Goal: Task Accomplishment & Management: Complete application form

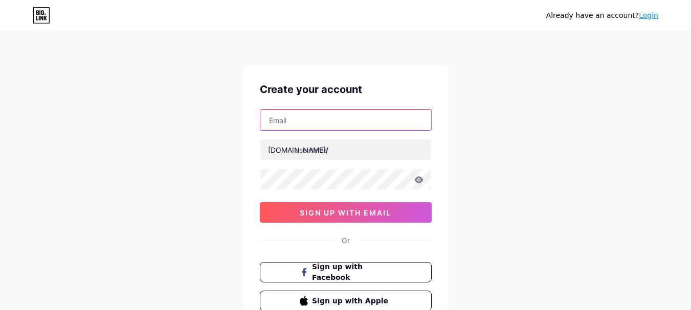
click at [327, 116] on input "text" at bounding box center [345, 120] width 171 height 20
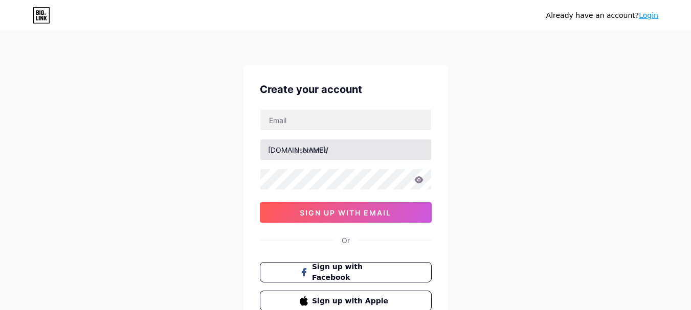
click at [339, 160] on div at bounding box center [346, 149] width 172 height 21
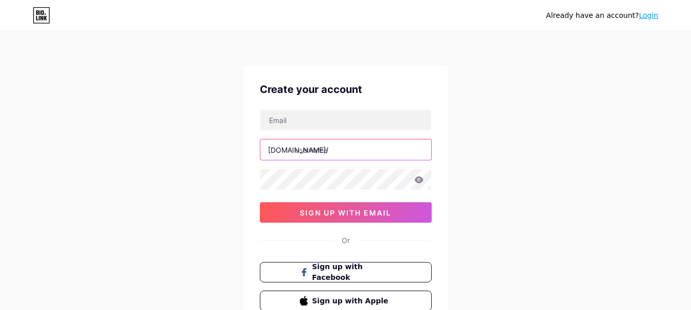
click at [324, 149] on input "text" at bounding box center [345, 150] width 171 height 20
paste input "bestphysicstuition"
type input "bestphysicstuition"
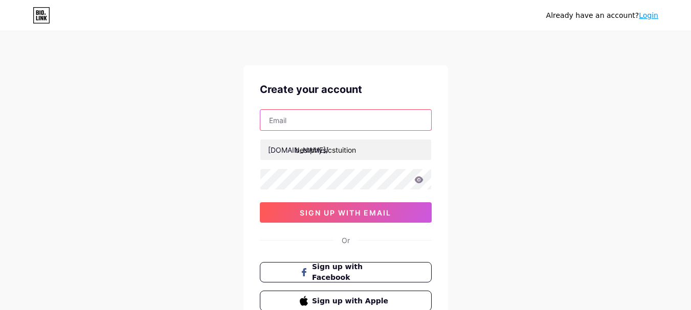
click at [334, 121] on input "text" at bounding box center [345, 120] width 171 height 20
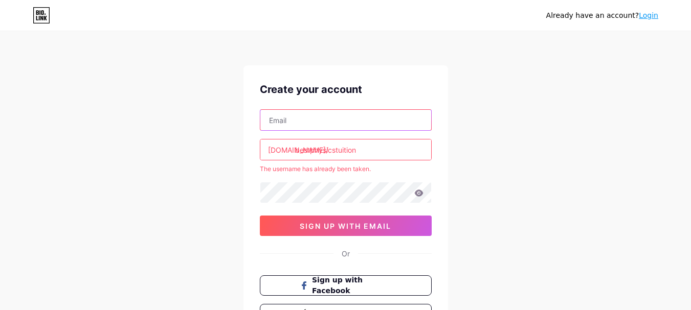
paste input "[EMAIL_ADDRESS][DOMAIN_NAME]"
type input "[EMAIL_ADDRESS][DOMAIN_NAME]"
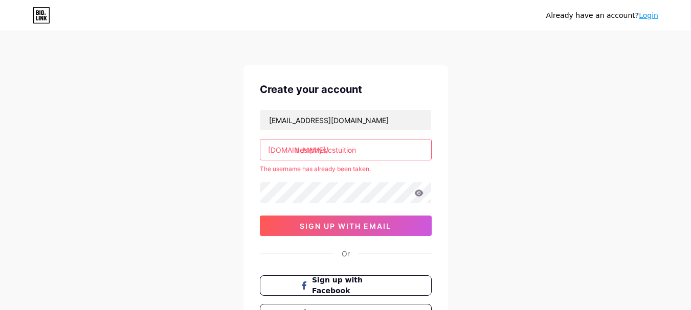
click at [537, 189] on div "Already have an account? Login Create your account bestphysicstuition348@gmail.…" at bounding box center [345, 202] width 691 height 404
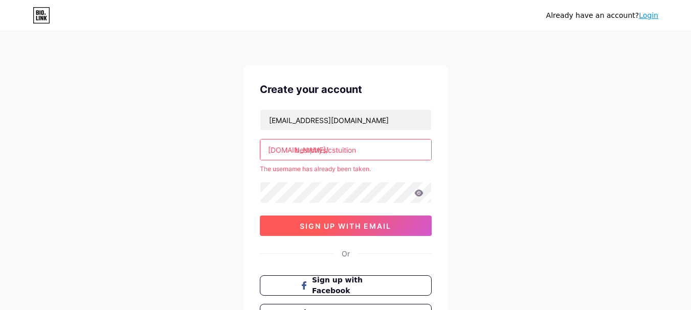
click at [345, 223] on span "sign up with email" at bounding box center [345, 226] width 91 height 9
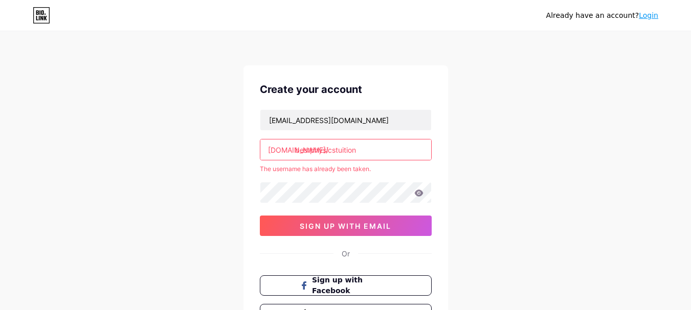
drag, startPoint x: 374, startPoint y: 151, endPoint x: 155, endPoint y: 151, distance: 218.3
click at [156, 151] on div "Already have an account? Login Create your account bestphysicstuition348@gmail.…" at bounding box center [345, 202] width 691 height 404
paste input "text"
type input "physicstuition"
click at [514, 224] on div "Already have an account? Login Create your account bestphysicstuition348@gmail.…" at bounding box center [345, 202] width 691 height 404
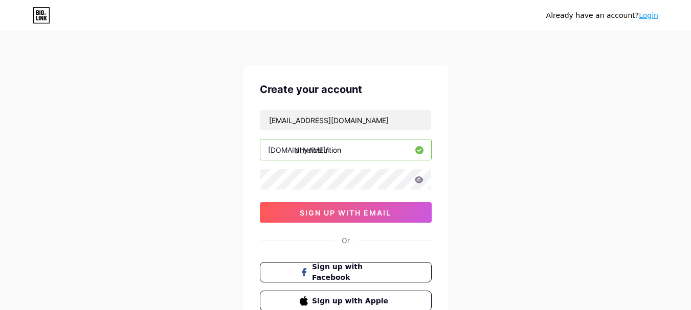
click at [338, 226] on div "Create your account bestphysicstuition348@gmail.com bio.link/ physicstuition 0c…" at bounding box center [345, 196] width 204 height 262
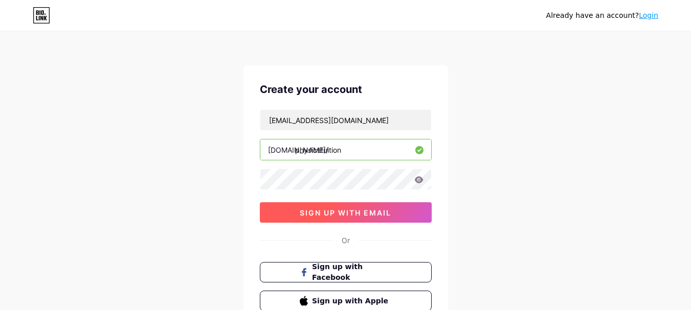
drag, startPoint x: 363, startPoint y: 211, endPoint x: 158, endPoint y: 212, distance: 204.5
click at [357, 212] on span "sign up with email" at bounding box center [345, 213] width 91 height 9
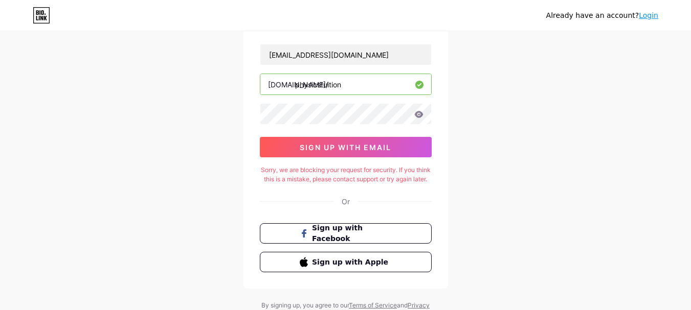
scroll to position [14, 0]
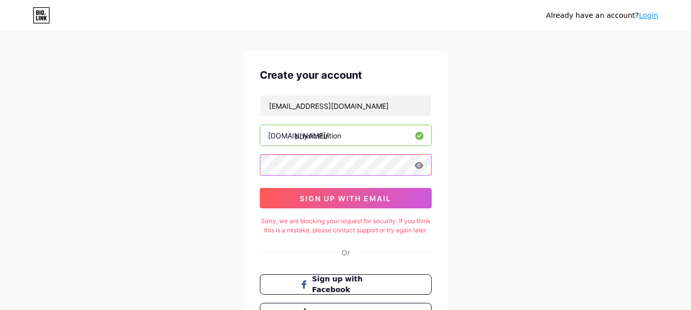
click at [179, 156] on div "Already have an account? Login Create your account bestphysicstuition348@gmail.…" at bounding box center [345, 195] width 691 height 418
click at [532, 155] on div "Already have an account? Login Create your account bestphysicstuition348@gmail.…" at bounding box center [345, 195] width 691 height 418
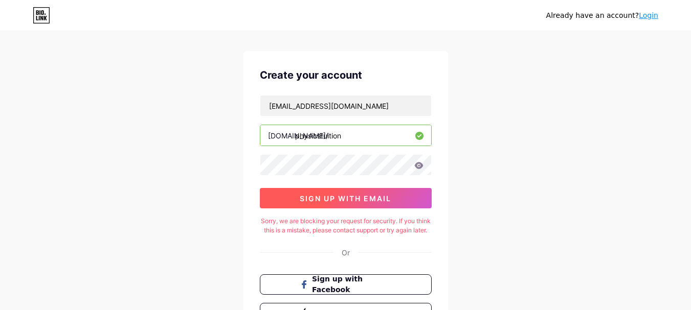
click at [328, 200] on span "sign up with email" at bounding box center [345, 198] width 91 height 9
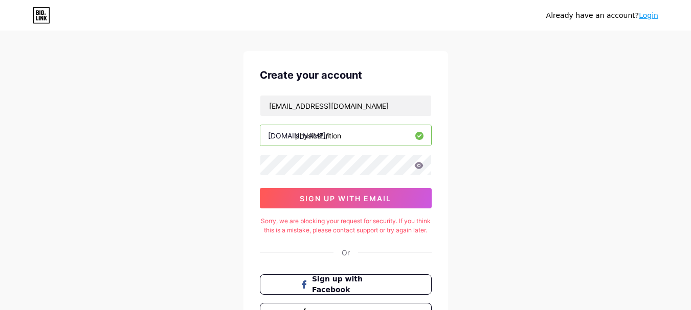
click at [495, 173] on div "Already have an account? Login Create your account bestphysicstuition348@gmail.…" at bounding box center [345, 195] width 691 height 418
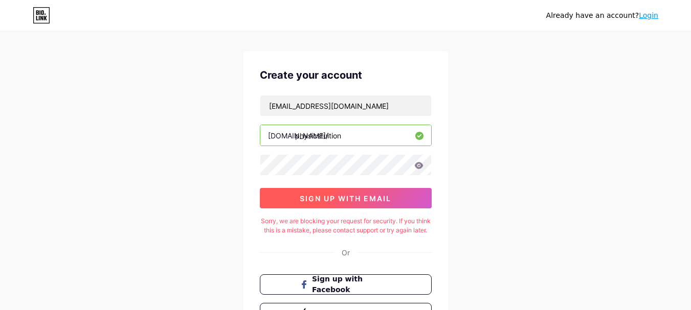
click at [318, 205] on button "sign up with email" at bounding box center [346, 198] width 172 height 20
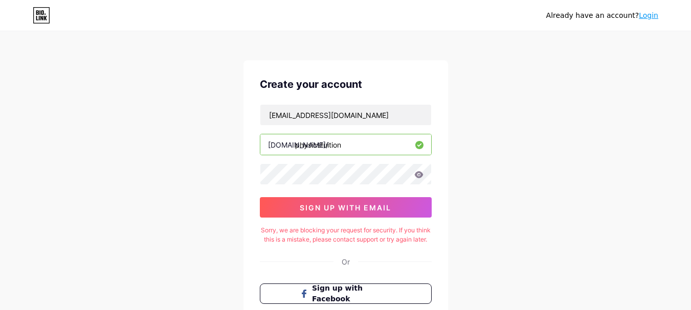
scroll to position [0, 0]
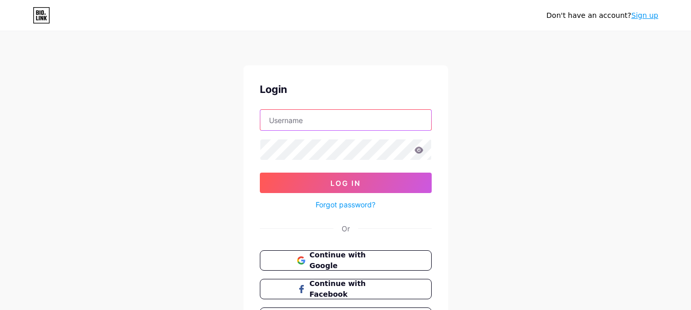
click at [273, 122] on input "text" at bounding box center [345, 120] width 171 height 20
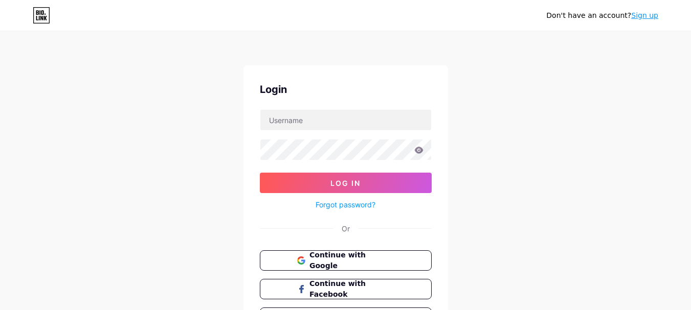
drag, startPoint x: 647, startPoint y: 159, endPoint x: 579, endPoint y: 156, distance: 67.6
click at [647, 159] on div "Don't have an account? Sign up Login Log In Forgot password? Or Continue with G…" at bounding box center [345, 188] width 691 height 377
click at [379, 267] on button "Continue with Google" at bounding box center [345, 260] width 174 height 21
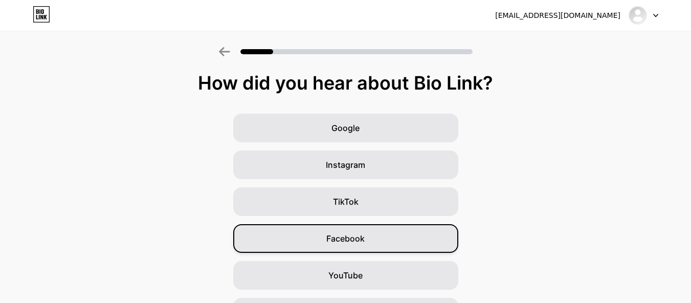
click at [387, 240] on div "Facebook" at bounding box center [345, 238] width 225 height 29
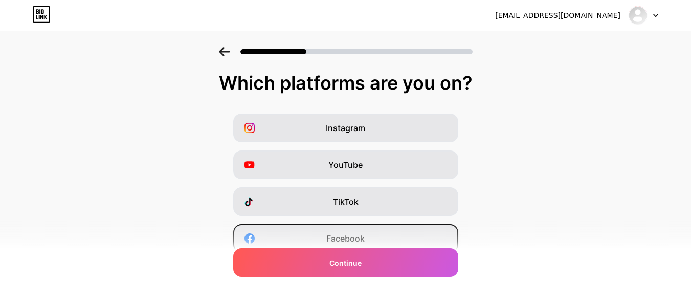
scroll to position [153, 0]
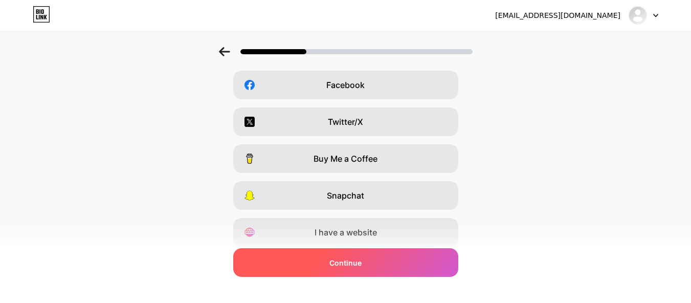
click at [361, 265] on span "Continue" at bounding box center [345, 262] width 32 height 11
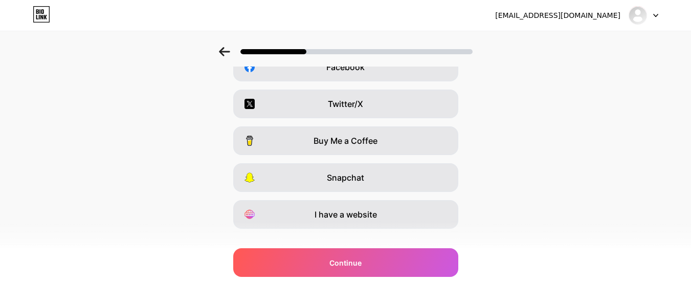
scroll to position [189, 0]
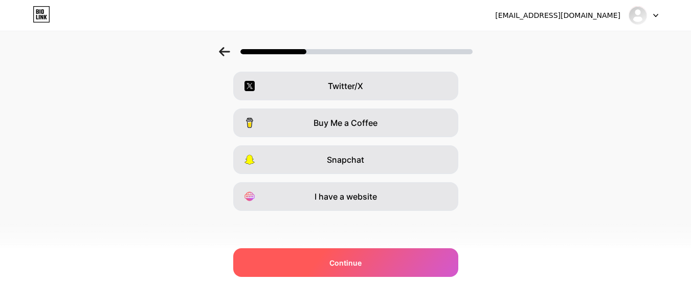
click at [357, 266] on span "Continue" at bounding box center [345, 262] width 32 height 11
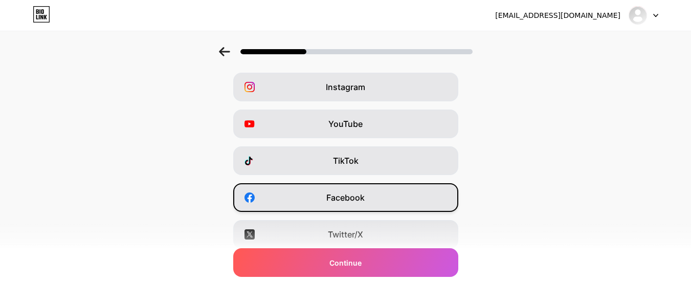
scroll to position [102, 0]
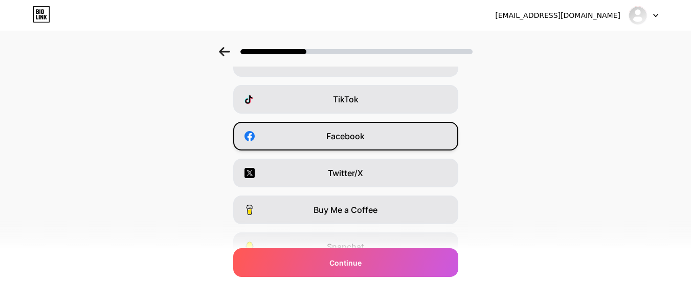
click at [354, 140] on span "Facebook" at bounding box center [345, 136] width 38 height 12
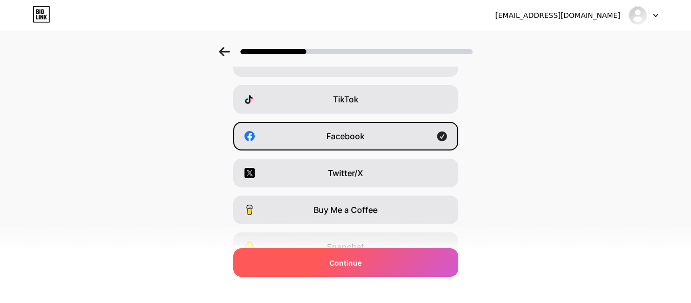
click at [373, 258] on div "Continue" at bounding box center [345, 262] width 225 height 29
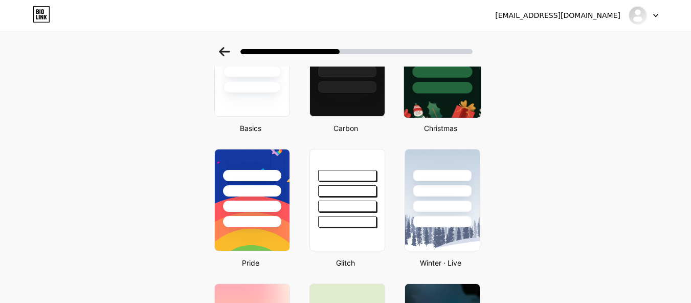
click at [465, 96] on img at bounding box center [441, 65] width 77 height 104
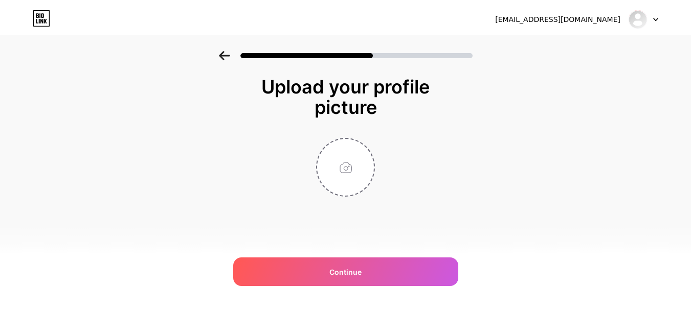
scroll to position [0, 0]
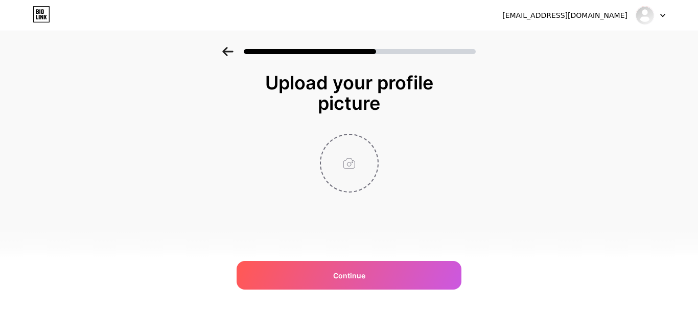
click at [361, 176] on input "file" at bounding box center [349, 163] width 57 height 57
type input "C:\fakepath\Best Physics Tuition Pte Ltd.png"
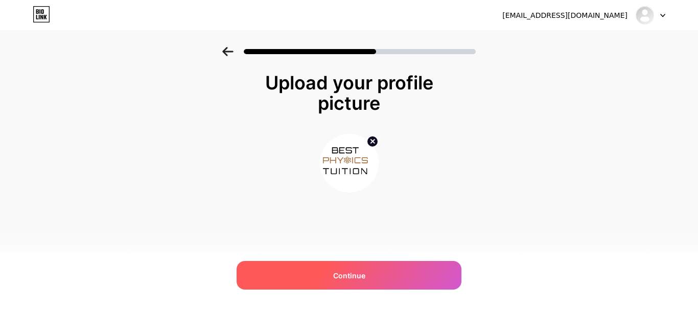
click at [372, 269] on div "Continue" at bounding box center [349, 275] width 225 height 29
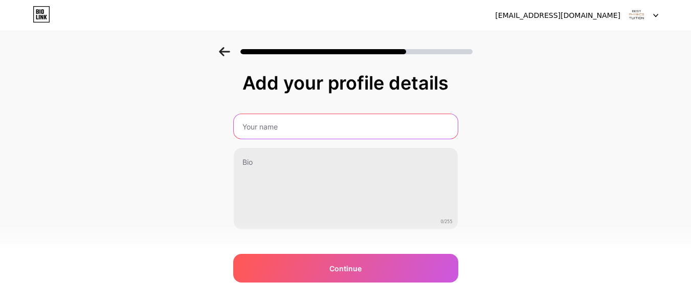
click at [327, 134] on input "text" at bounding box center [346, 126] width 224 height 25
paste input "Best Physics Tuition"
type input "Best Physics Tuition"
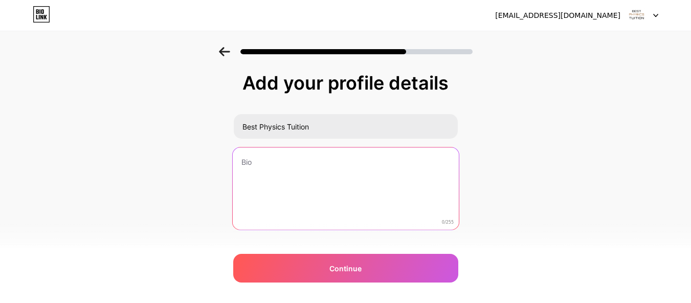
click at [283, 199] on textarea at bounding box center [345, 188] width 226 height 83
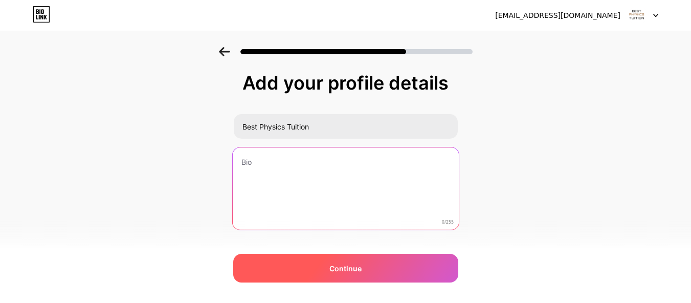
paste textarea "Best Physics Tuition Centre in Singapore focuses exclusively on Physics tuition…"
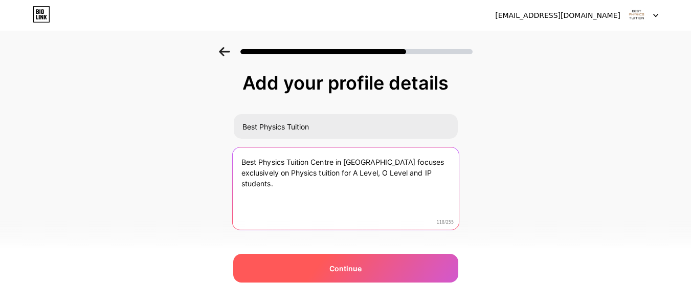
type textarea "Best Physics Tuition Centre in Singapore focuses exclusively on Physics tuition…"
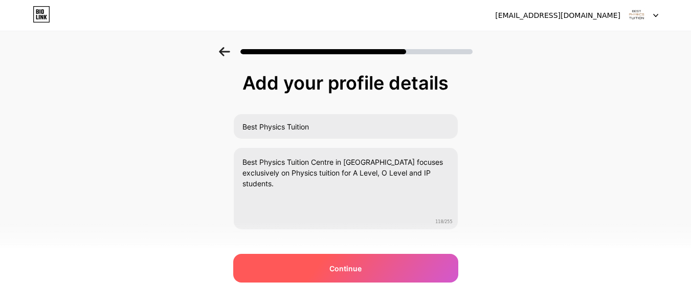
click at [344, 261] on div "Continue" at bounding box center [345, 268] width 225 height 29
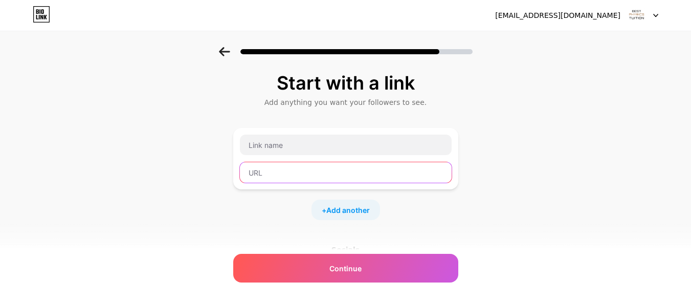
click at [313, 174] on input "text" at bounding box center [346, 172] width 212 height 20
paste input "https://bestphysicstuition.com/"
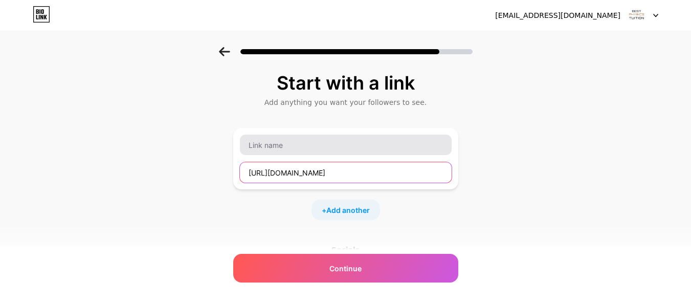
type input "https://bestphysicstuition.com/"
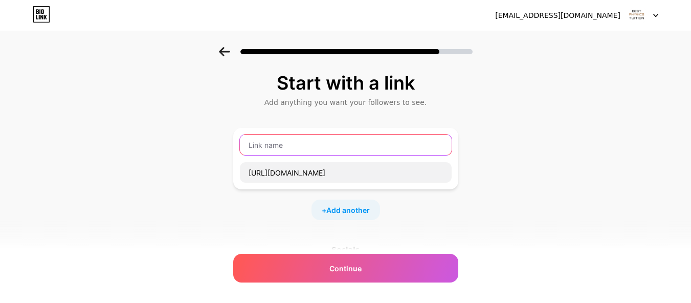
click at [322, 143] on input "text" at bounding box center [346, 144] width 212 height 20
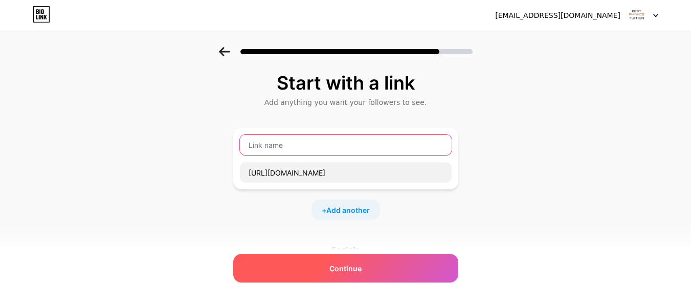
paste input "Physics Tuition in Singapore - Best Physics Tuition"
type input "Physics Tuition in Singapore - Best Physics Tuition"
click at [359, 267] on span "Continue" at bounding box center [345, 268] width 32 height 11
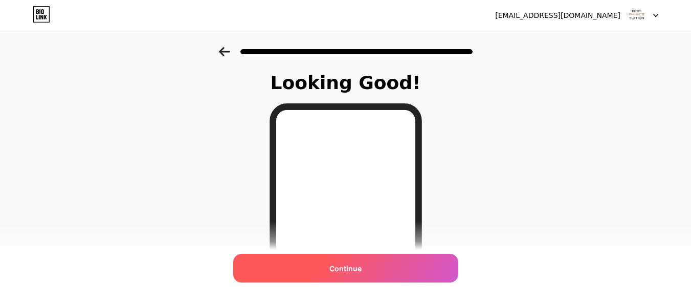
click at [360, 264] on span "Continue" at bounding box center [345, 268] width 32 height 11
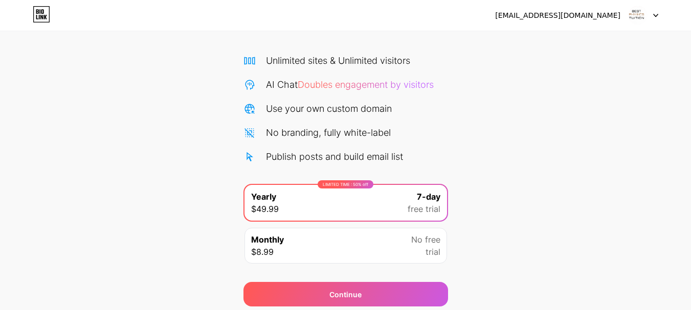
scroll to position [101, 0]
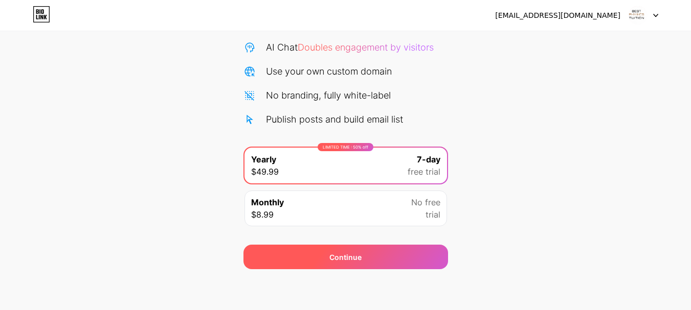
click at [326, 256] on div "Continue" at bounding box center [345, 257] width 204 height 25
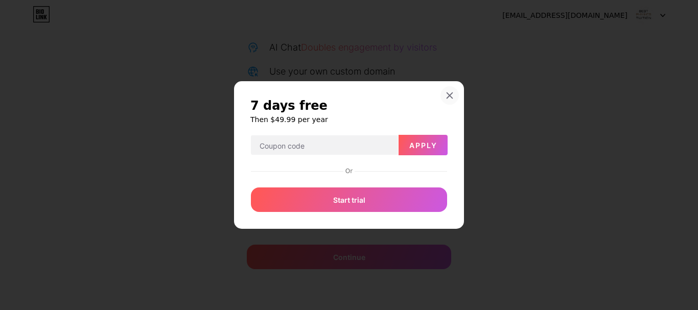
click at [447, 95] on icon at bounding box center [450, 95] width 8 height 8
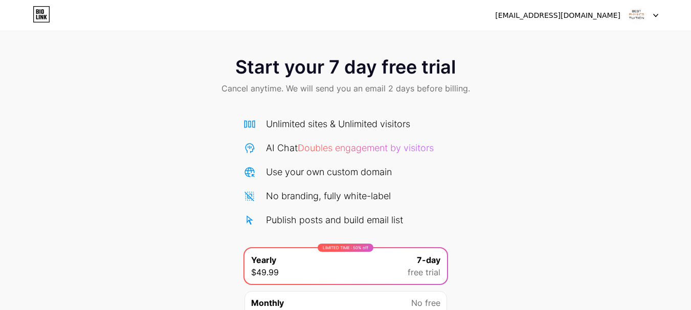
scroll to position [0, 0]
click at [641, 17] on img at bounding box center [637, 15] width 19 height 19
click at [42, 12] on icon at bounding box center [41, 14] width 17 height 16
